Goal: Task Accomplishment & Management: Manage account settings

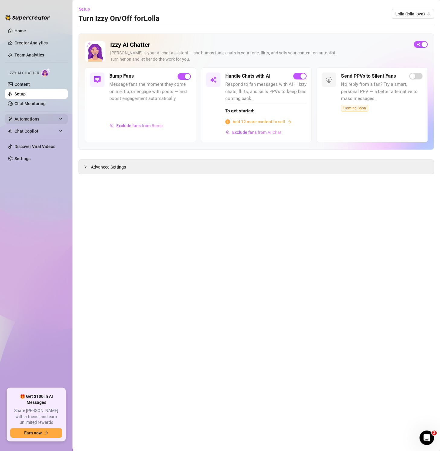
click at [47, 120] on span "Automations" at bounding box center [36, 119] width 43 height 10
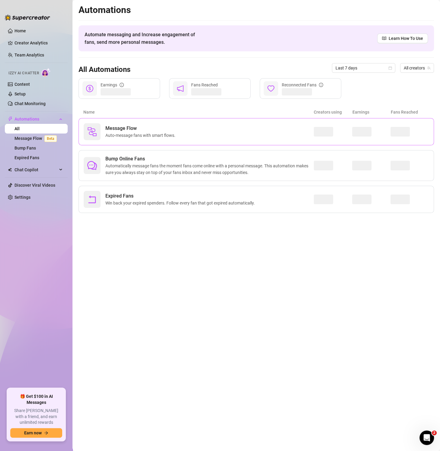
click at [149, 131] on span "Message Flow" at bounding box center [141, 128] width 73 height 7
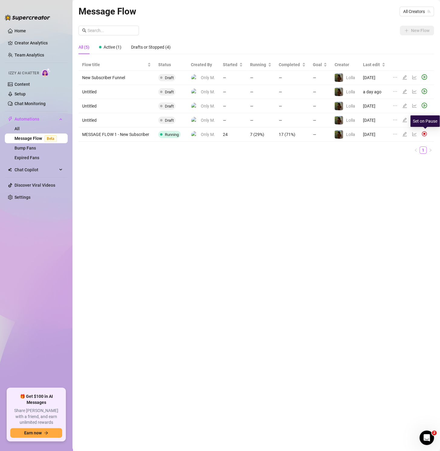
click at [424, 134] on img at bounding box center [424, 133] width 5 height 5
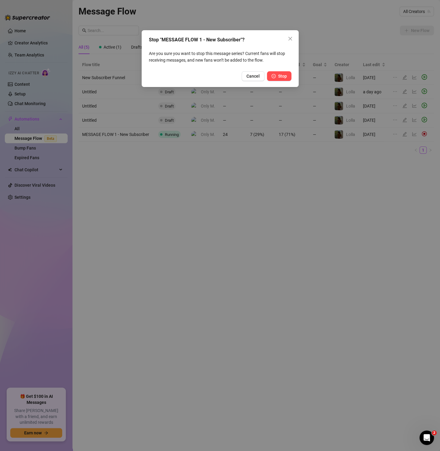
click at [286, 77] on span "Stop" at bounding box center [282, 76] width 9 height 5
